Goal: Transaction & Acquisition: Obtain resource

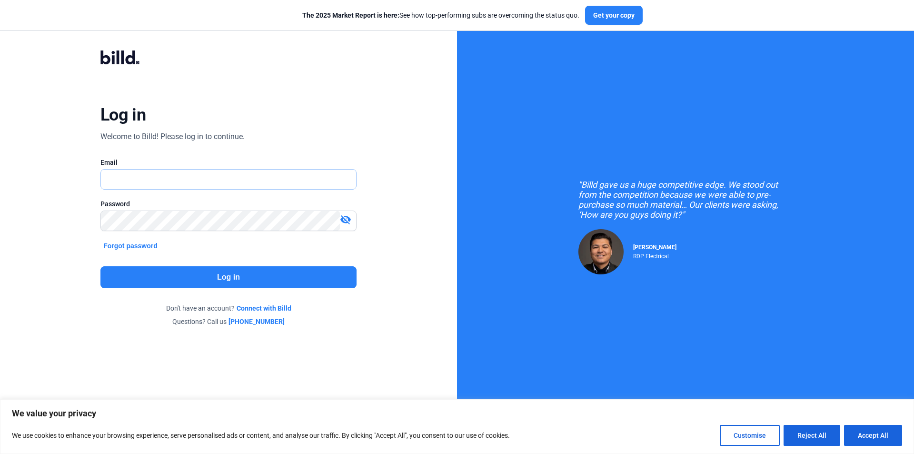
paste input "[PERSON_NAME][EMAIL_ADDRESS][DOMAIN_NAME]"
type input "[PERSON_NAME][EMAIL_ADDRESS][DOMAIN_NAME]"
click at [157, 279] on button "Log in" at bounding box center [228, 277] width 256 height 22
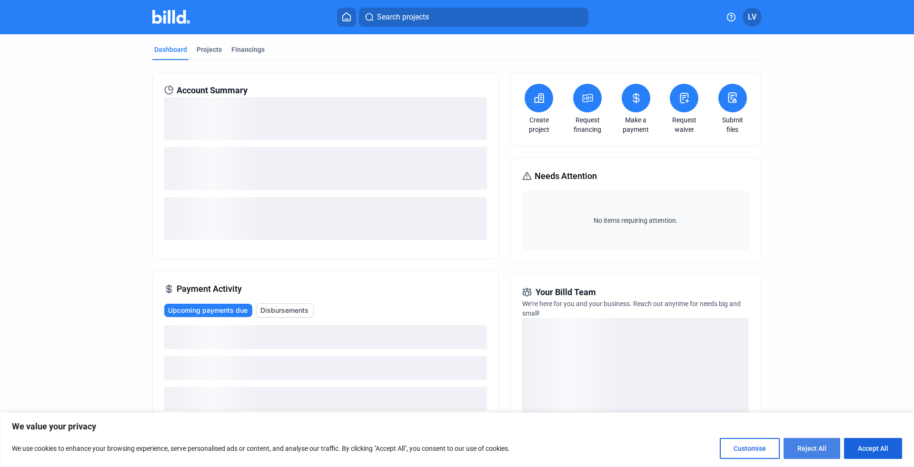
click at [813, 448] on button "Reject All" at bounding box center [811, 448] width 57 height 21
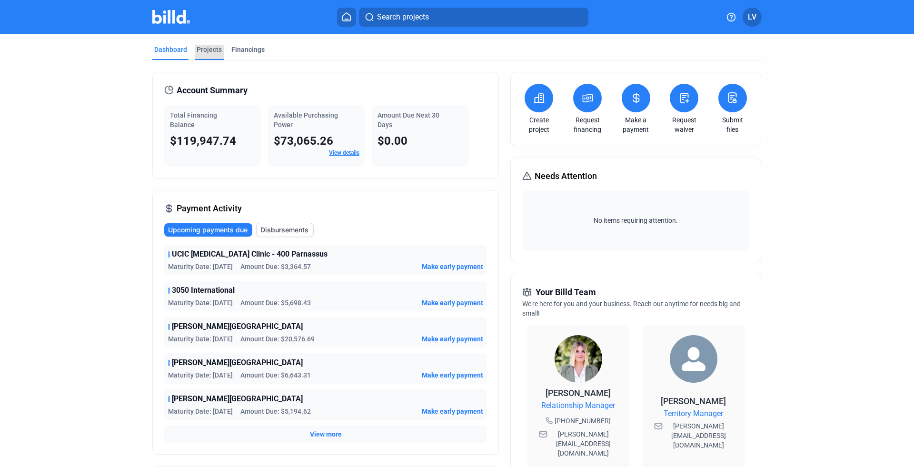
click at [203, 50] on div "Projects" at bounding box center [209, 50] width 25 height 10
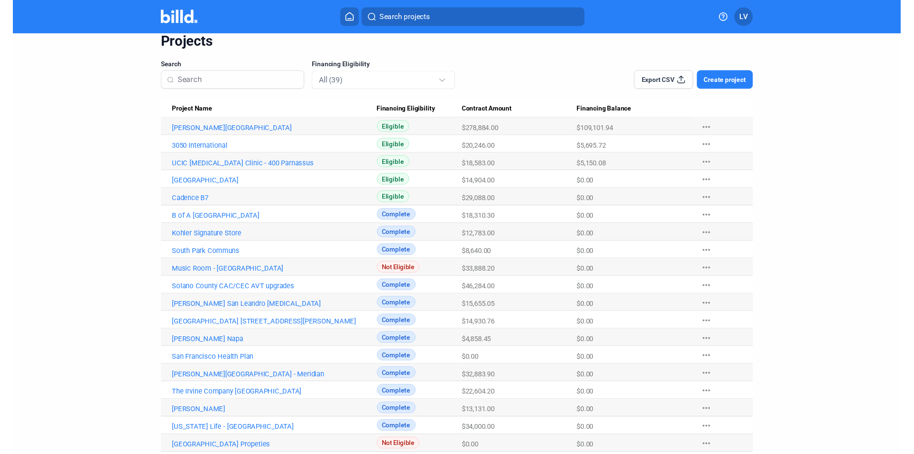
scroll to position [51, 0]
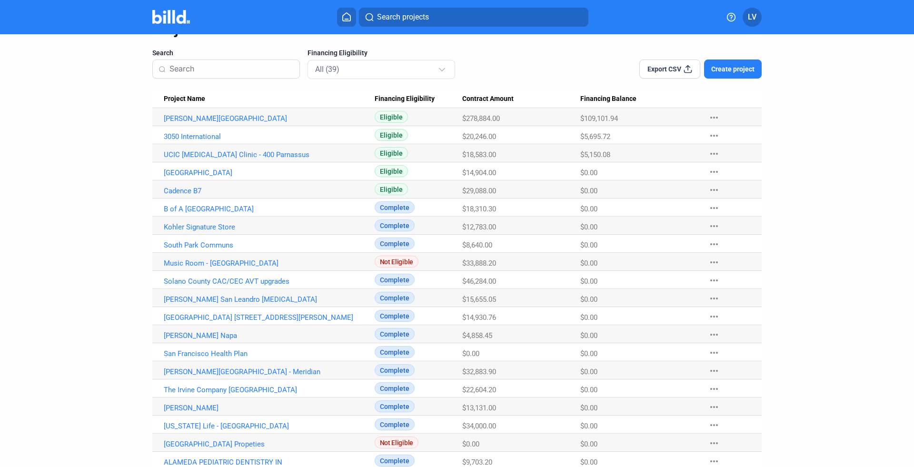
click at [129, 190] on dashboard "Dashboard Projects Financings Projects Search Financing Eligibility All (39) Ex…" at bounding box center [457, 398] width 822 height 831
click at [172, 190] on link "Cadence B7" at bounding box center [269, 191] width 211 height 9
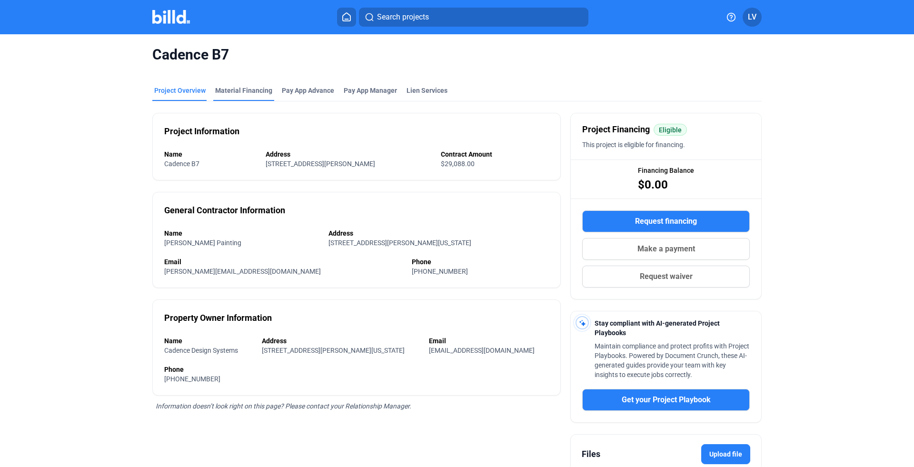
click at [239, 91] on div "Material Financing" at bounding box center [243, 91] width 57 height 10
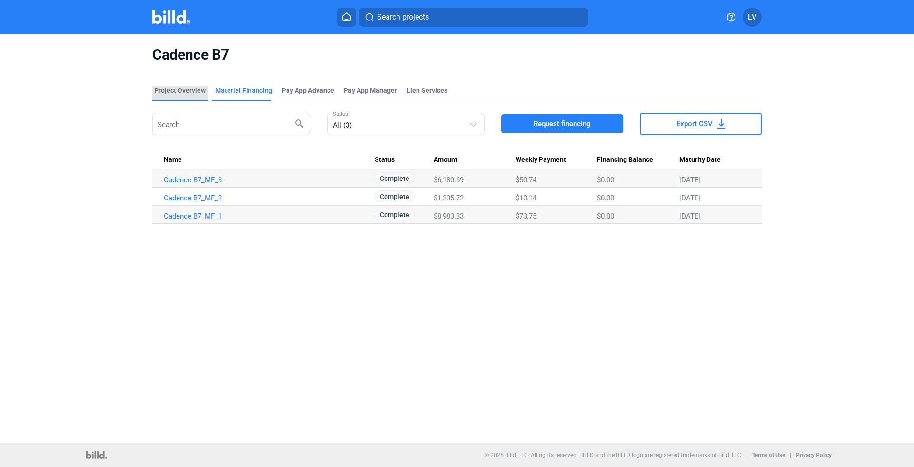
click at [176, 89] on div "Project Overview" at bounding box center [179, 91] width 51 height 10
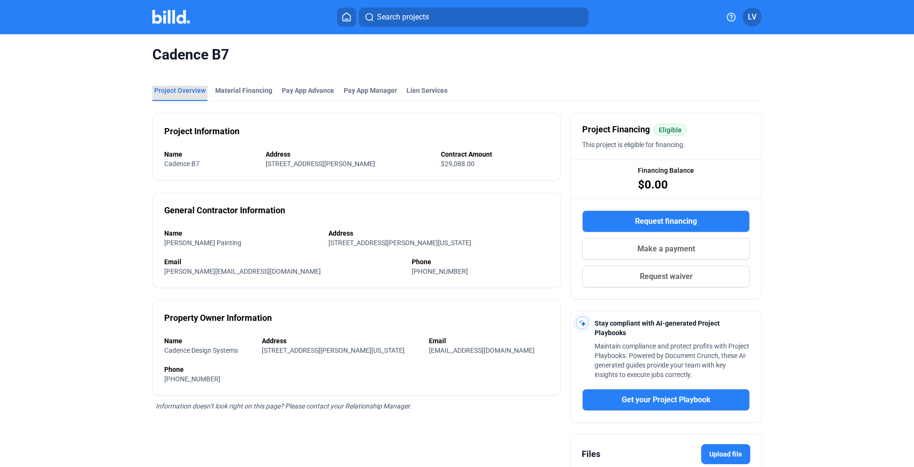
click at [176, 89] on div "Project Overview" at bounding box center [179, 91] width 51 height 10
click at [223, 89] on div "Material Financing" at bounding box center [243, 91] width 57 height 10
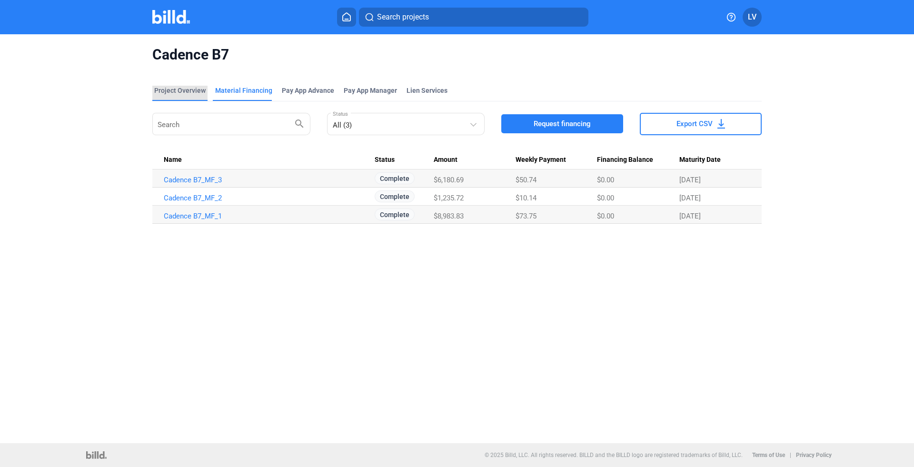
click at [180, 86] on div "Project Overview" at bounding box center [179, 91] width 51 height 10
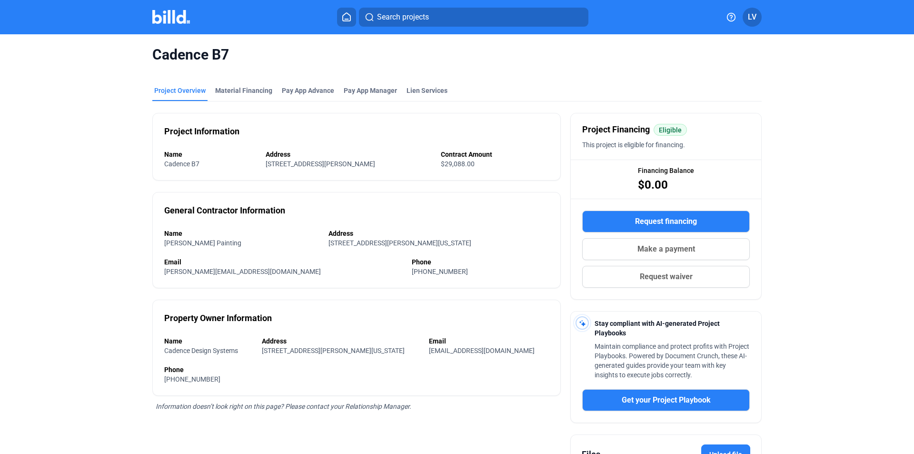
click at [176, 93] on div "Project Overview" at bounding box center [179, 91] width 51 height 10
click at [224, 89] on div "Material Financing" at bounding box center [243, 91] width 57 height 10
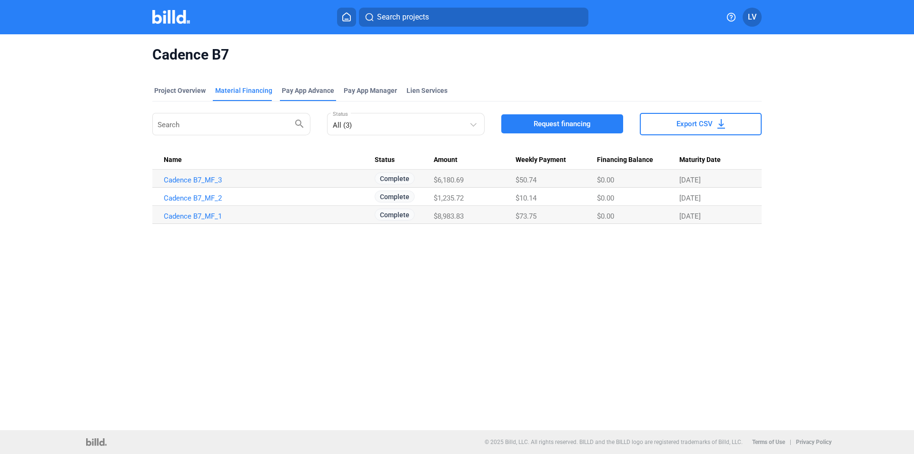
click at [297, 90] on div "Pay App Advance" at bounding box center [308, 91] width 52 height 10
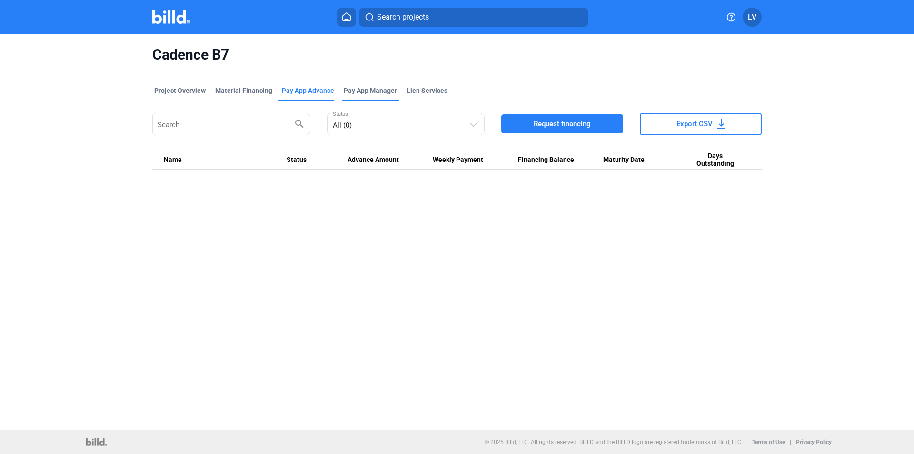
click at [356, 89] on span "Pay App Manager" at bounding box center [370, 91] width 53 height 10
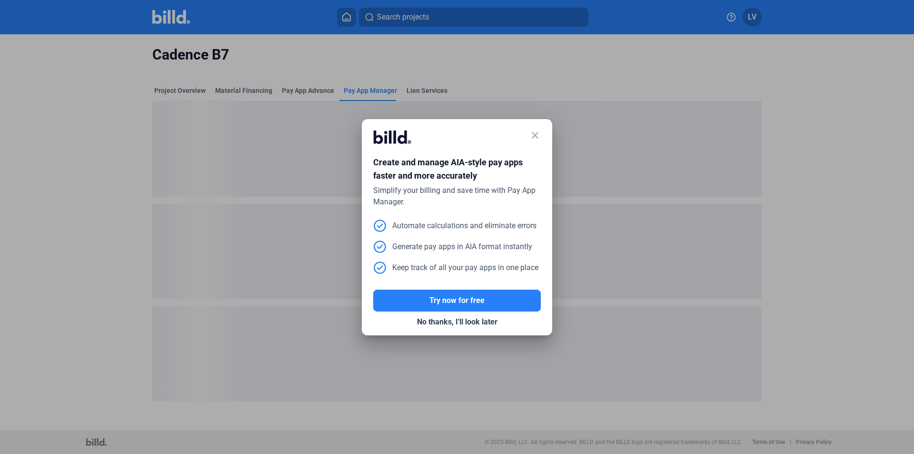
click at [534, 133] on mat-icon "close" at bounding box center [534, 134] width 11 height 11
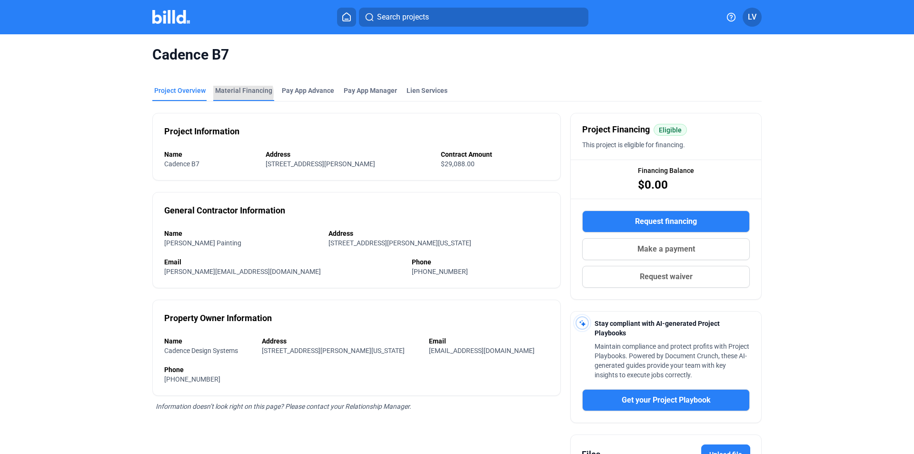
click at [237, 94] on div "Material Financing" at bounding box center [243, 91] width 57 height 10
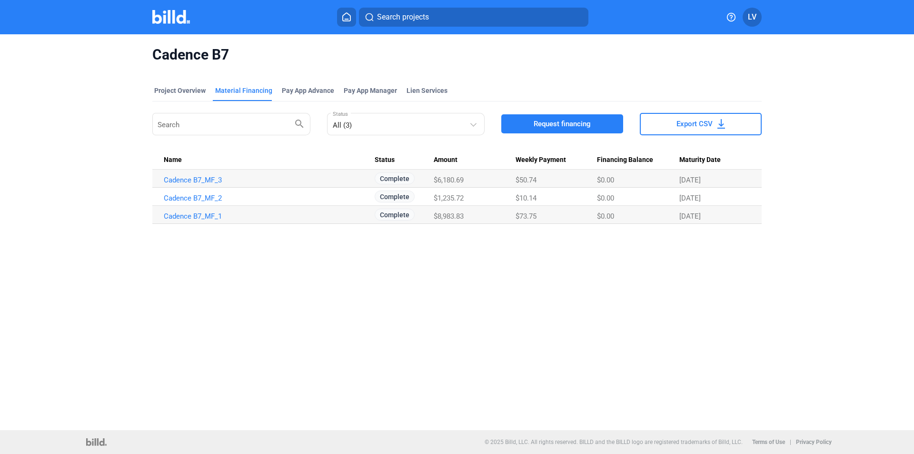
click at [99, 135] on div "Cadence B7 Project Overview Material Financing Pay App Advance Pay App Manager …" at bounding box center [457, 134] width 768 height 201
click at [181, 89] on div "Project Overview" at bounding box center [179, 91] width 51 height 10
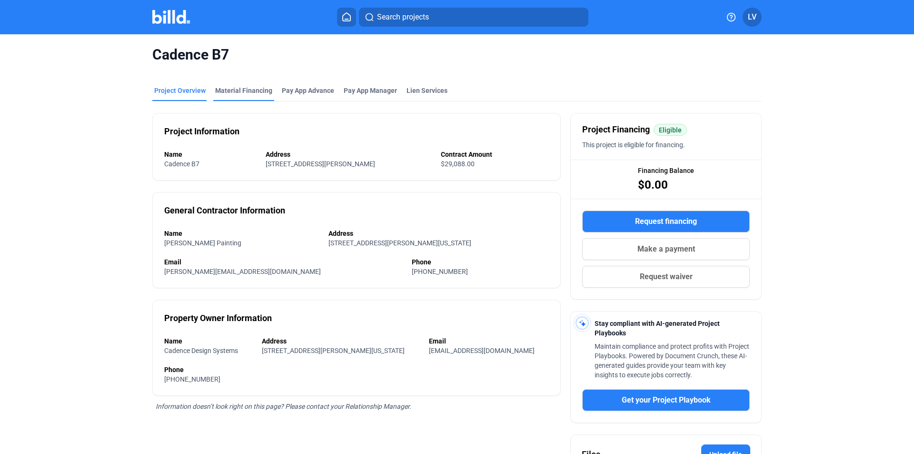
click at [232, 94] on div "Material Financing" at bounding box center [243, 91] width 57 height 10
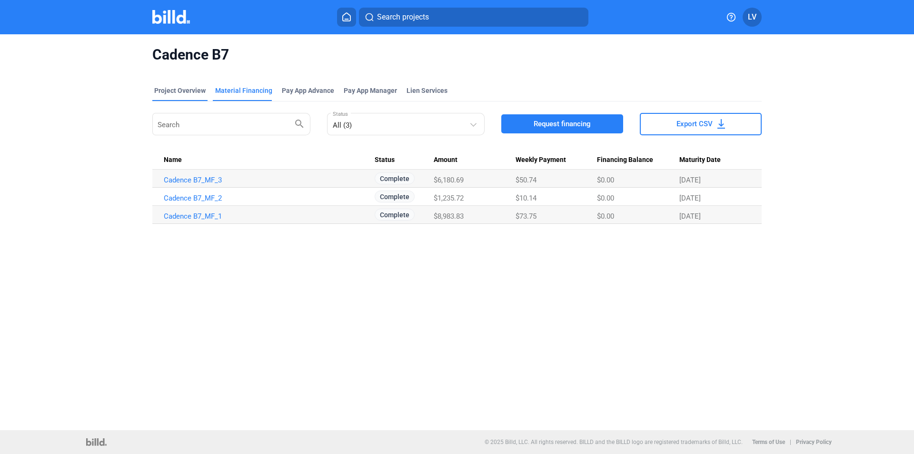
click at [169, 90] on div "Project Overview" at bounding box center [179, 91] width 51 height 10
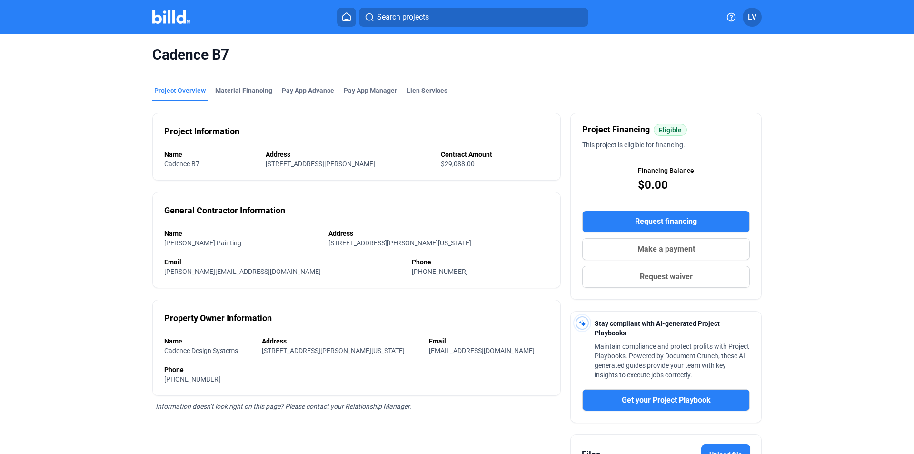
click at [168, 90] on div "Project Overview" at bounding box center [179, 91] width 51 height 10
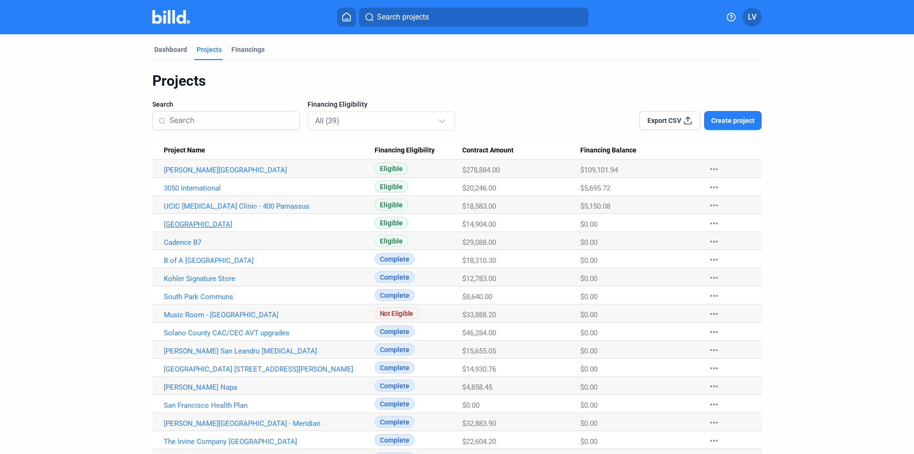
click at [180, 220] on link "[GEOGRAPHIC_DATA]" at bounding box center [269, 224] width 211 height 9
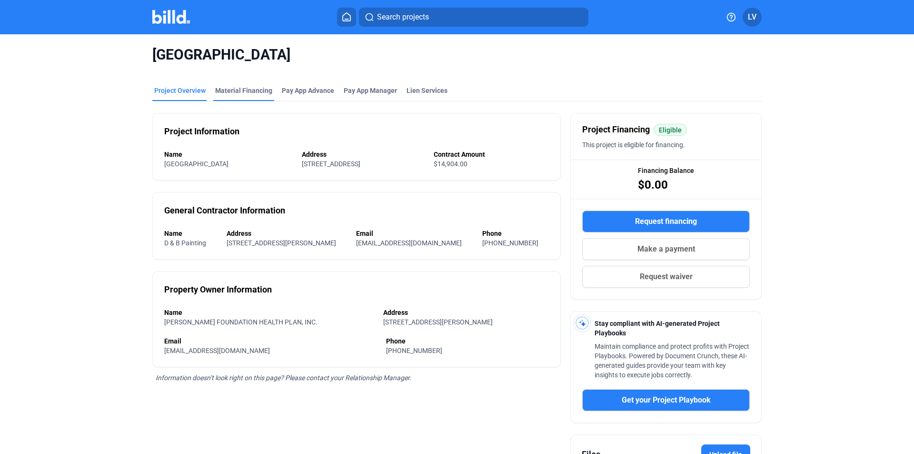
click at [227, 90] on div "Material Financing" at bounding box center [243, 91] width 57 height 10
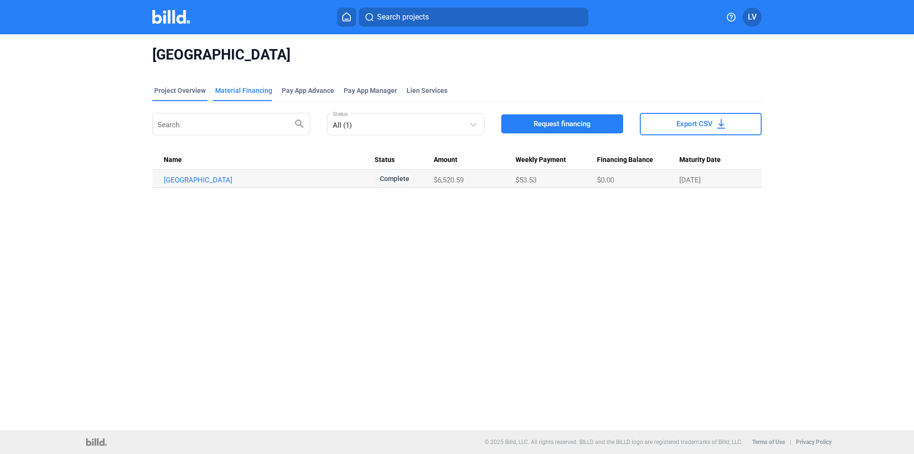
click at [180, 90] on div "Project Overview" at bounding box center [179, 91] width 51 height 10
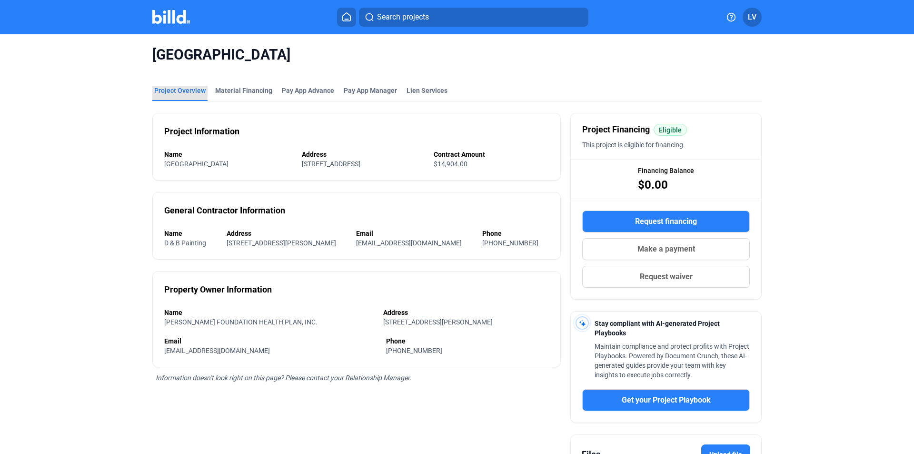
click at [172, 91] on div "Project Overview" at bounding box center [179, 91] width 51 height 10
click at [166, 15] on img at bounding box center [171, 17] width 38 height 14
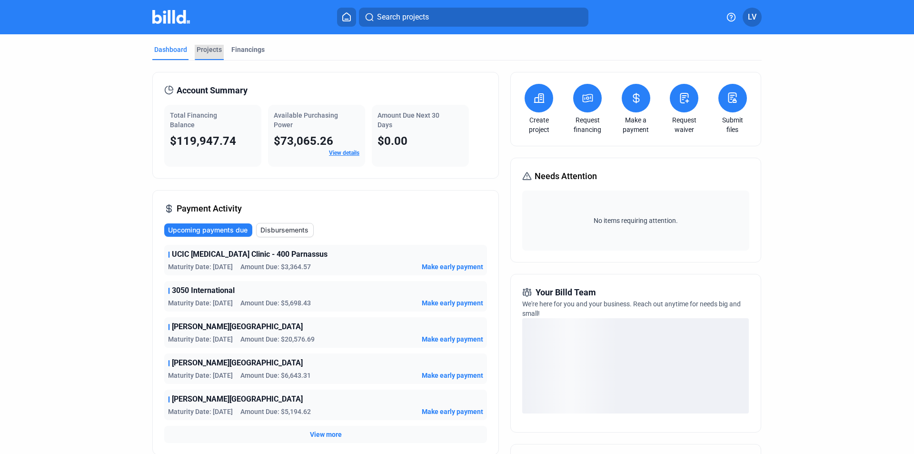
click at [199, 47] on div "Projects" at bounding box center [209, 50] width 25 height 10
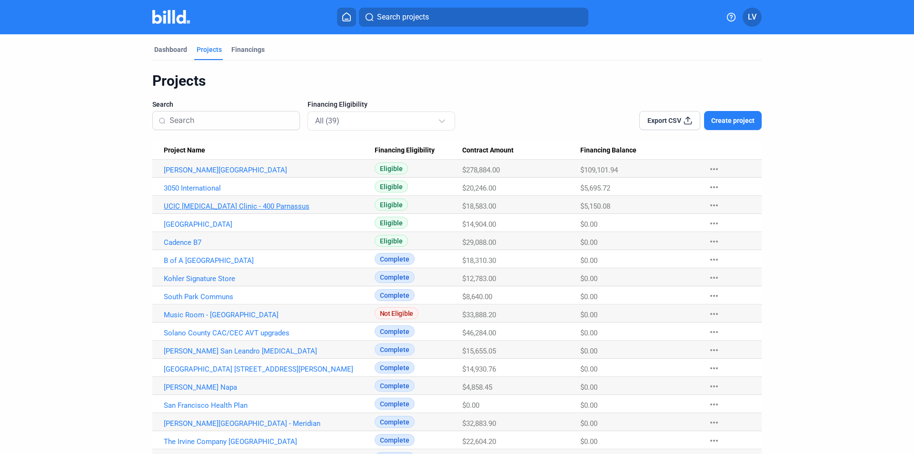
click at [166, 204] on link "UCIC [MEDICAL_DATA] Clinic - 400 Parnassus" at bounding box center [269, 206] width 211 height 9
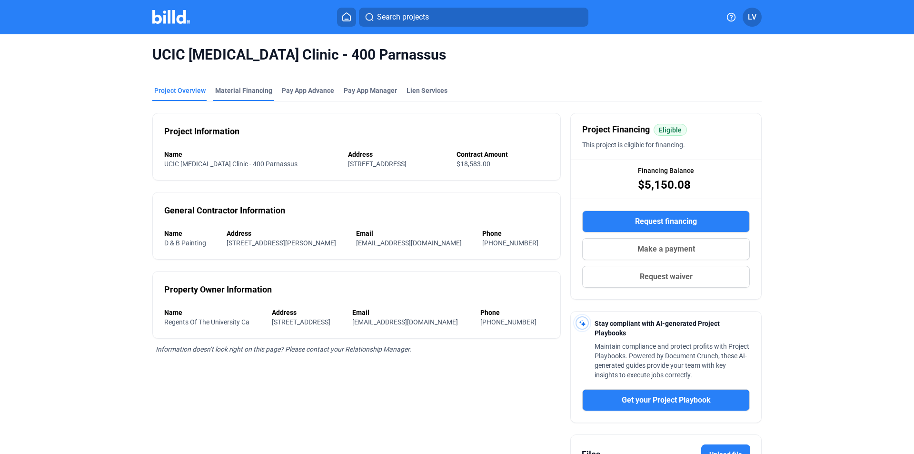
click at [224, 90] on div "Material Financing" at bounding box center [243, 91] width 57 height 10
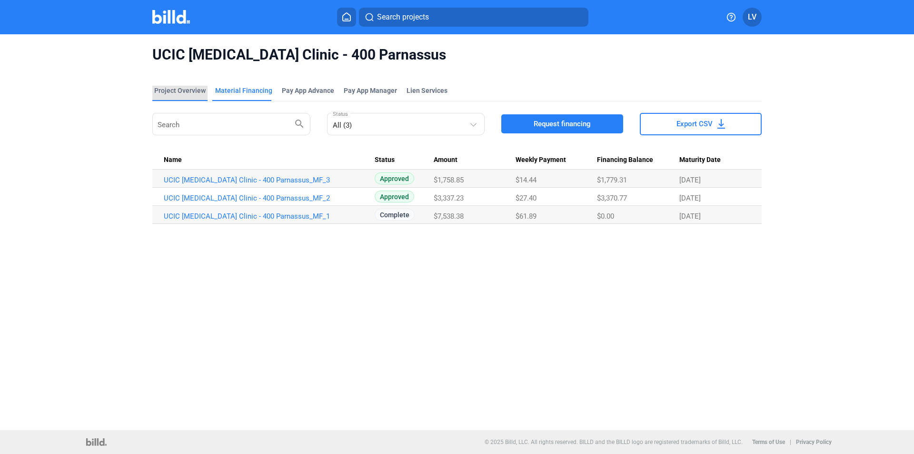
click at [172, 90] on div "Project Overview" at bounding box center [179, 91] width 51 height 10
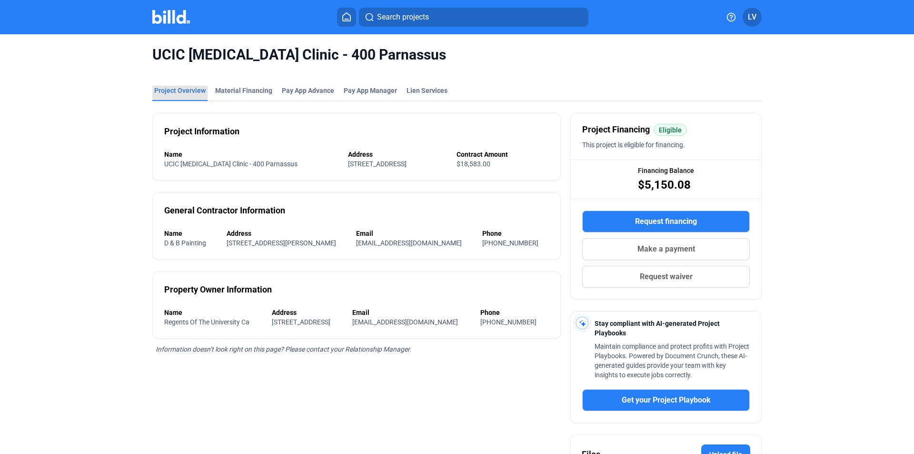
click at [178, 93] on div "Project Overview" at bounding box center [179, 91] width 51 height 10
click at [166, 21] on img at bounding box center [171, 17] width 38 height 14
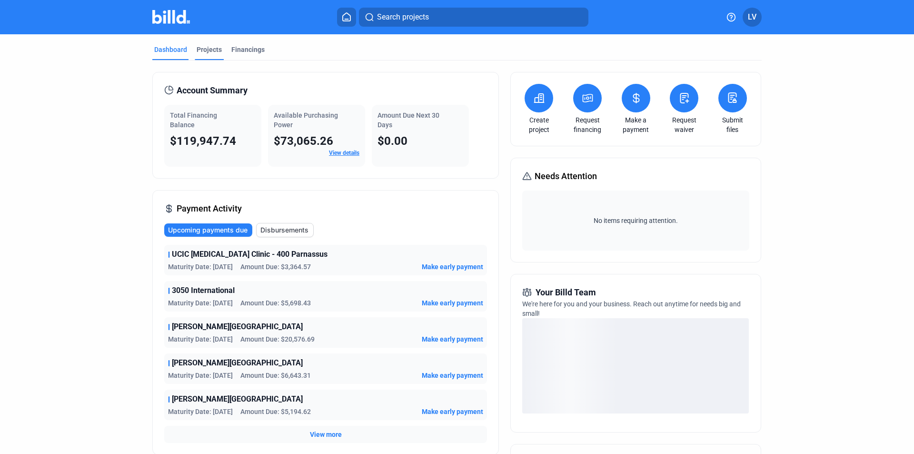
click at [203, 52] on div "Projects" at bounding box center [209, 50] width 25 height 10
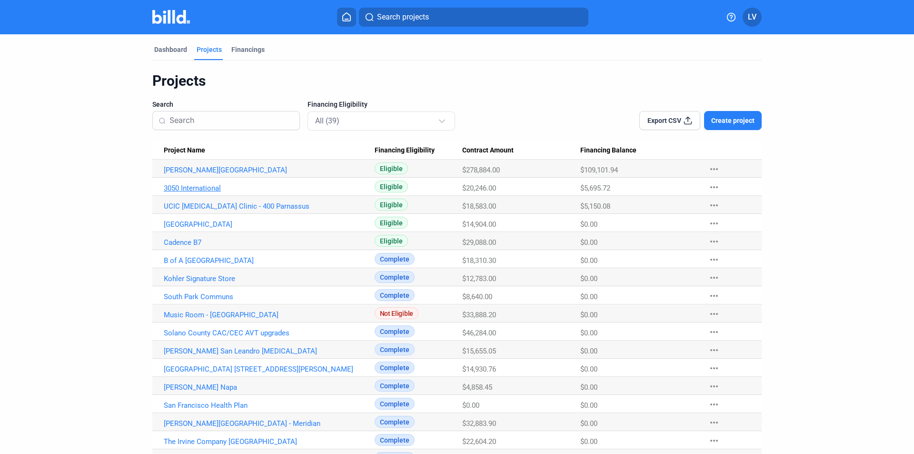
click at [191, 188] on link "3050 International" at bounding box center [269, 188] width 211 height 9
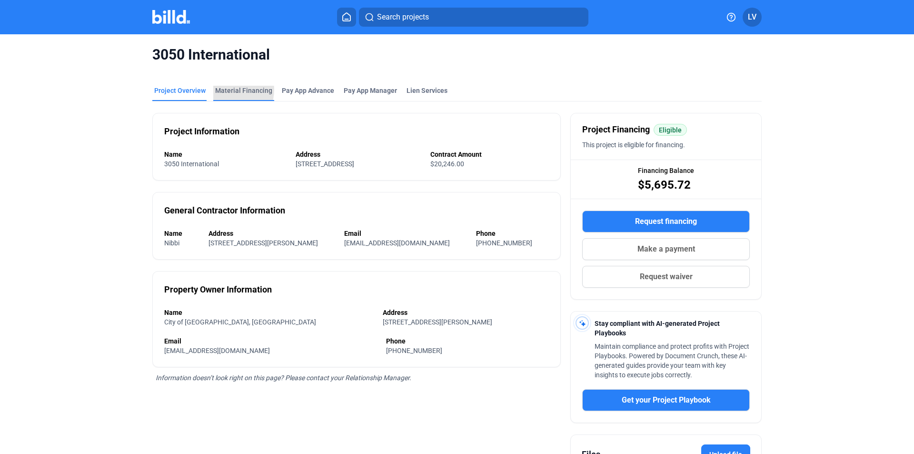
click at [221, 89] on div "Material Financing" at bounding box center [243, 91] width 57 height 10
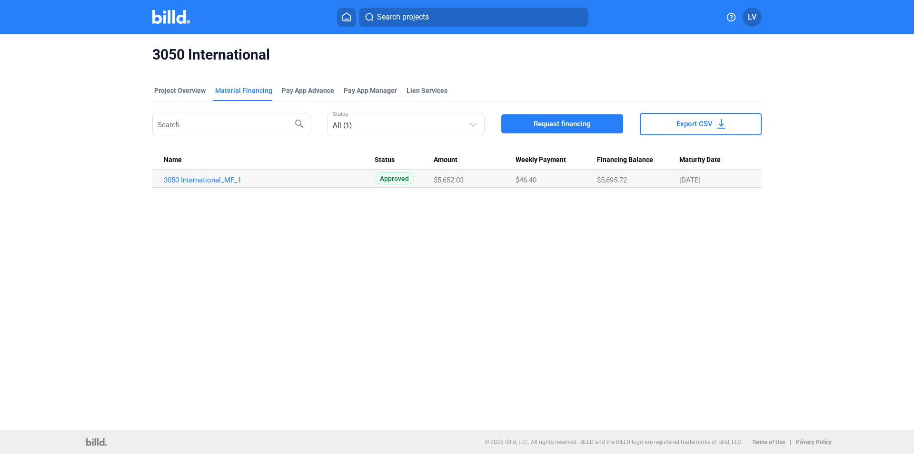
click at [167, 16] on img at bounding box center [171, 17] width 38 height 14
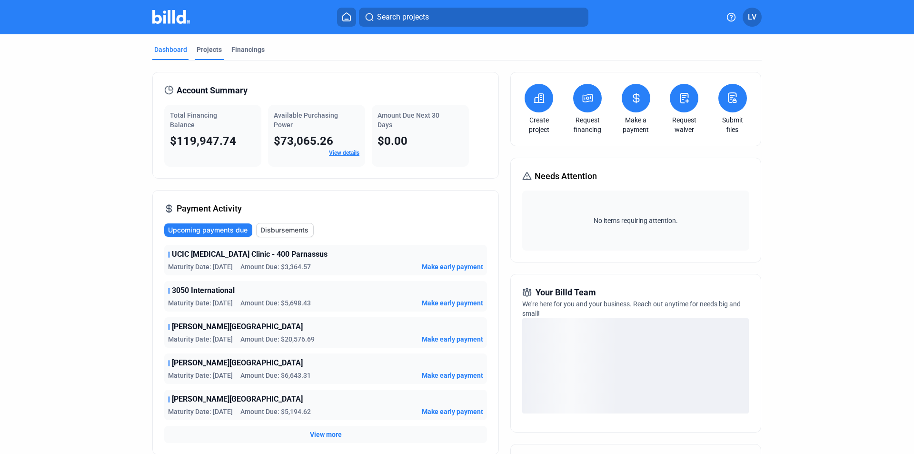
click at [204, 45] on div "Projects" at bounding box center [209, 50] width 25 height 10
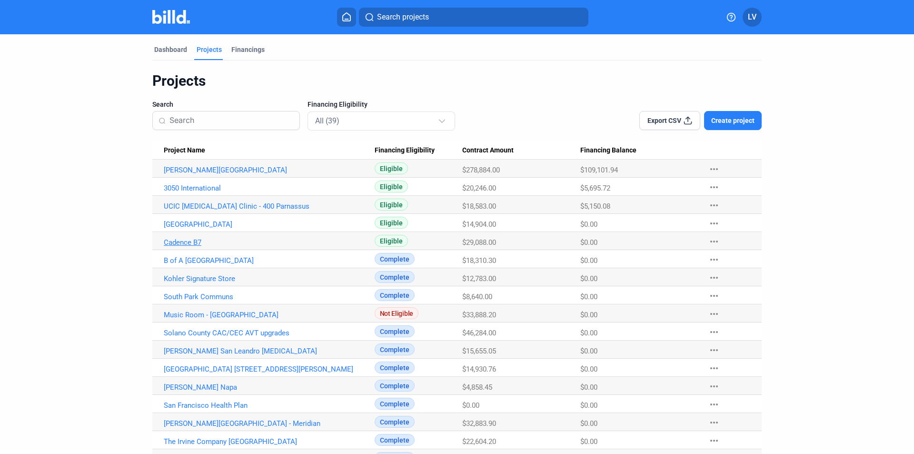
click at [184, 241] on link "Cadence B7" at bounding box center [269, 242] width 211 height 9
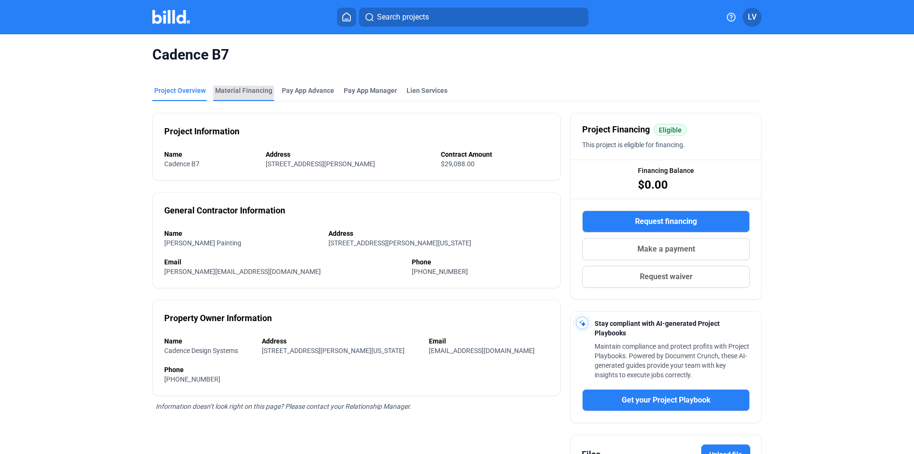
click at [229, 90] on div "Material Financing" at bounding box center [243, 91] width 57 height 10
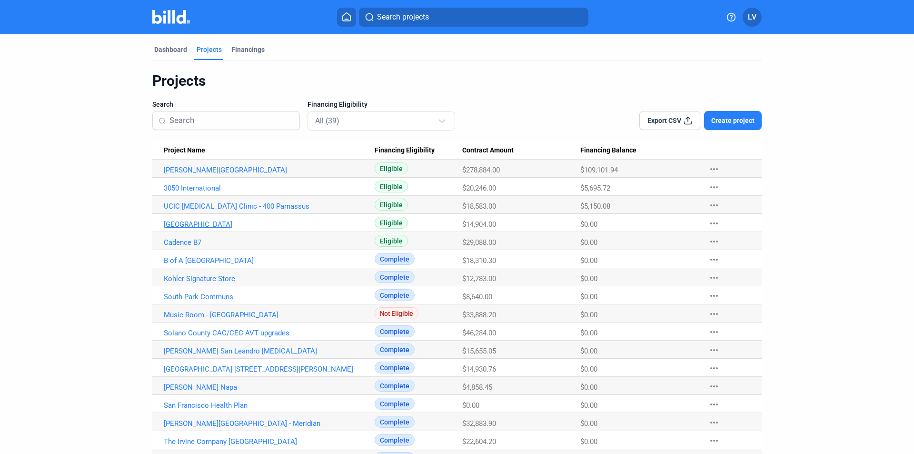
click at [192, 225] on link "[GEOGRAPHIC_DATA]" at bounding box center [269, 224] width 211 height 9
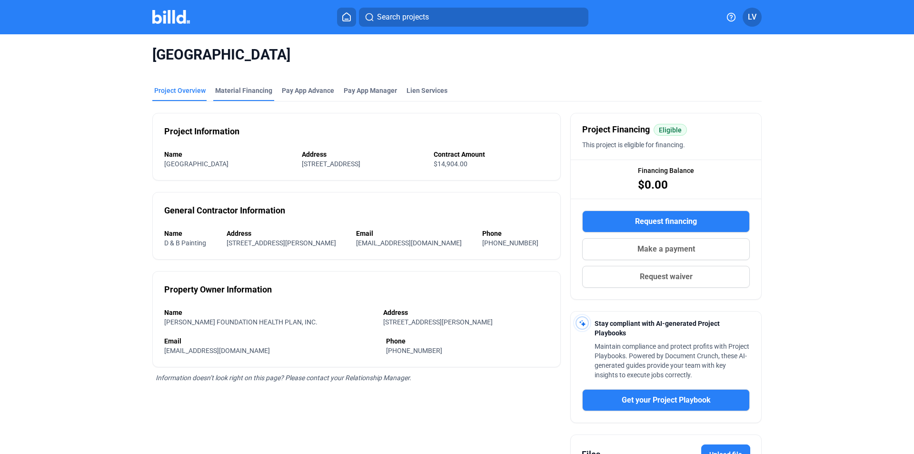
click at [221, 89] on div "Material Financing" at bounding box center [243, 91] width 57 height 10
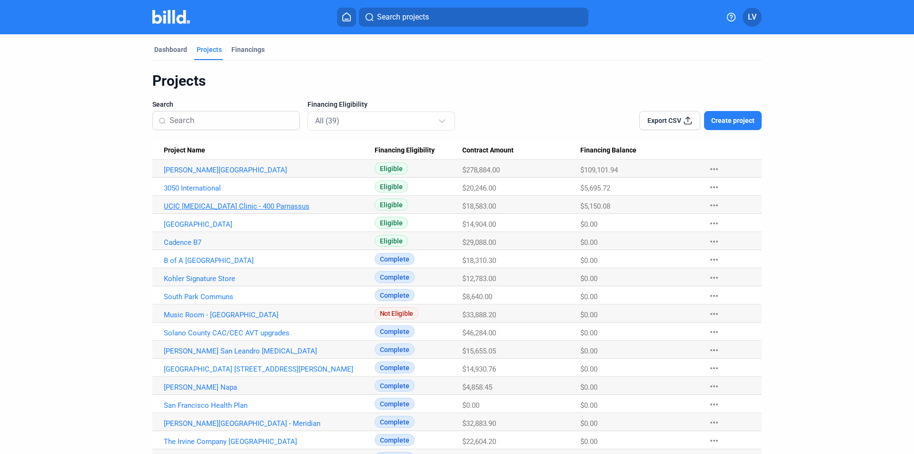
click at [198, 207] on link "UCIC [MEDICAL_DATA] Clinic - 400 Parnassus" at bounding box center [269, 206] width 211 height 9
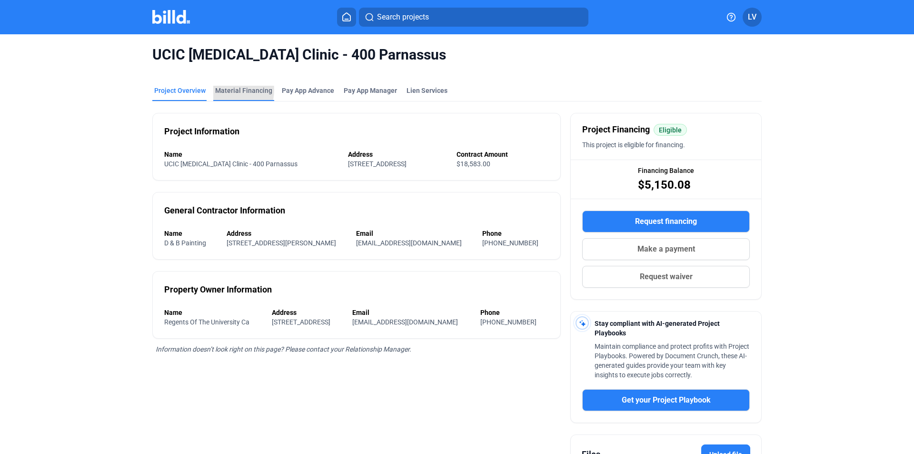
click at [222, 90] on div "Material Financing" at bounding box center [243, 91] width 57 height 10
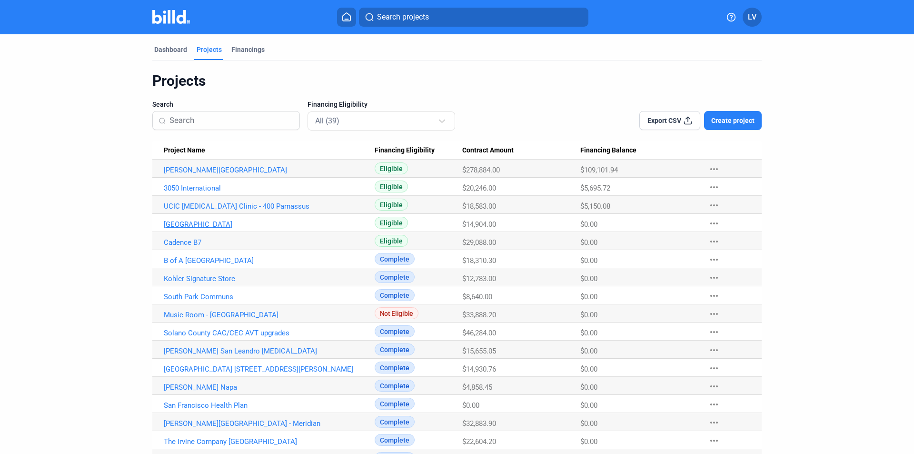
click at [221, 223] on link "[GEOGRAPHIC_DATA]" at bounding box center [269, 224] width 211 height 9
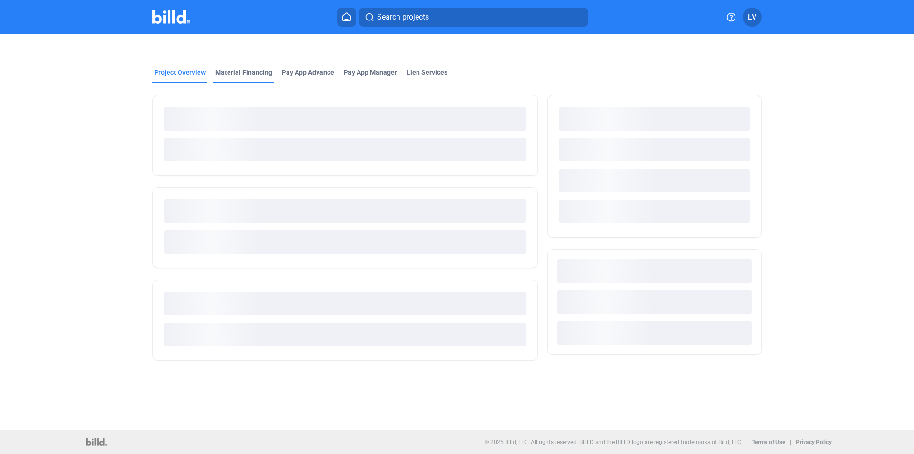
click at [232, 71] on div "Material Financing" at bounding box center [243, 73] width 57 height 10
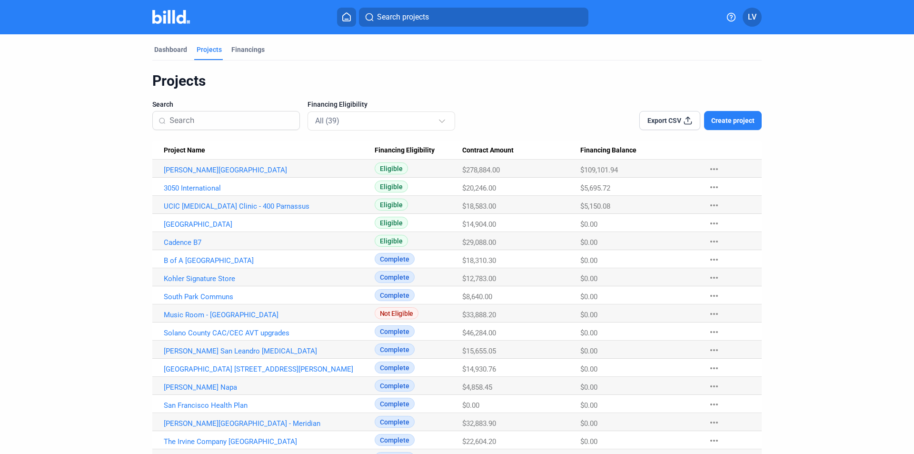
click at [381, 206] on span "Eligible" at bounding box center [391, 204] width 33 height 12
click at [204, 203] on link "UCIC [MEDICAL_DATA] Clinic - 400 Parnassus" at bounding box center [269, 206] width 211 height 9
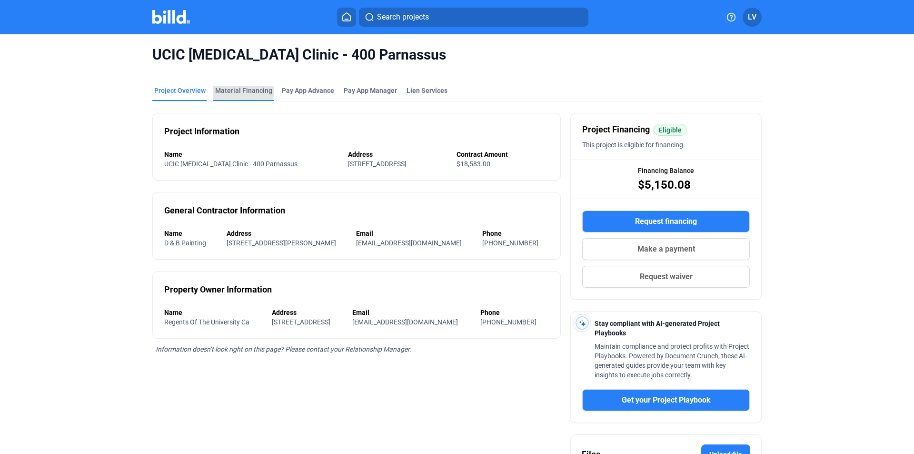
click at [222, 89] on div "Material Financing" at bounding box center [243, 91] width 57 height 10
